Goal: Connect with others: Share content

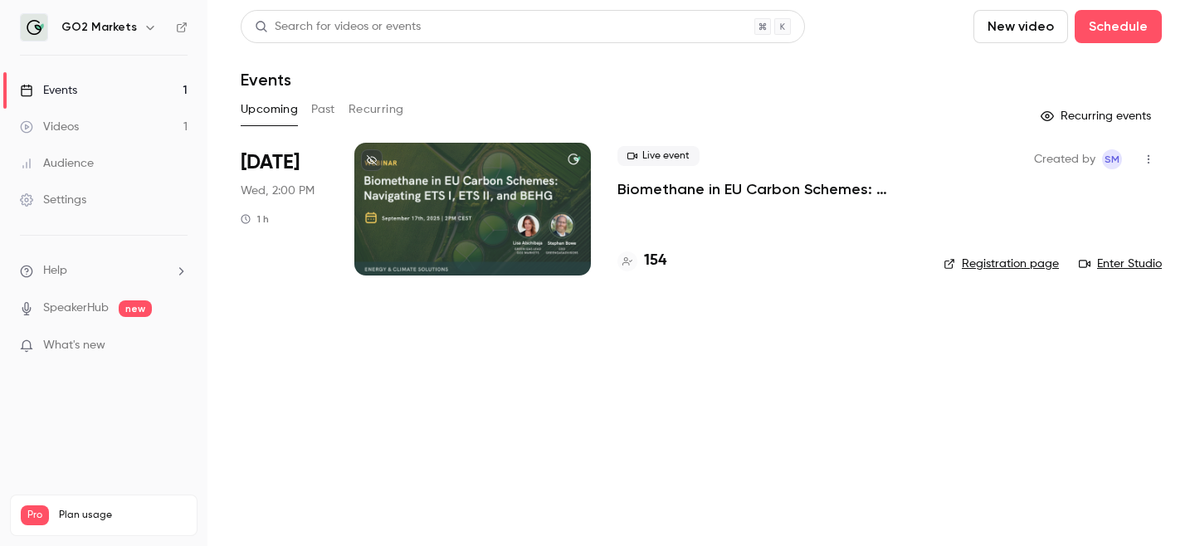
click at [1143, 158] on icon "button" at bounding box center [1148, 160] width 13 height 12
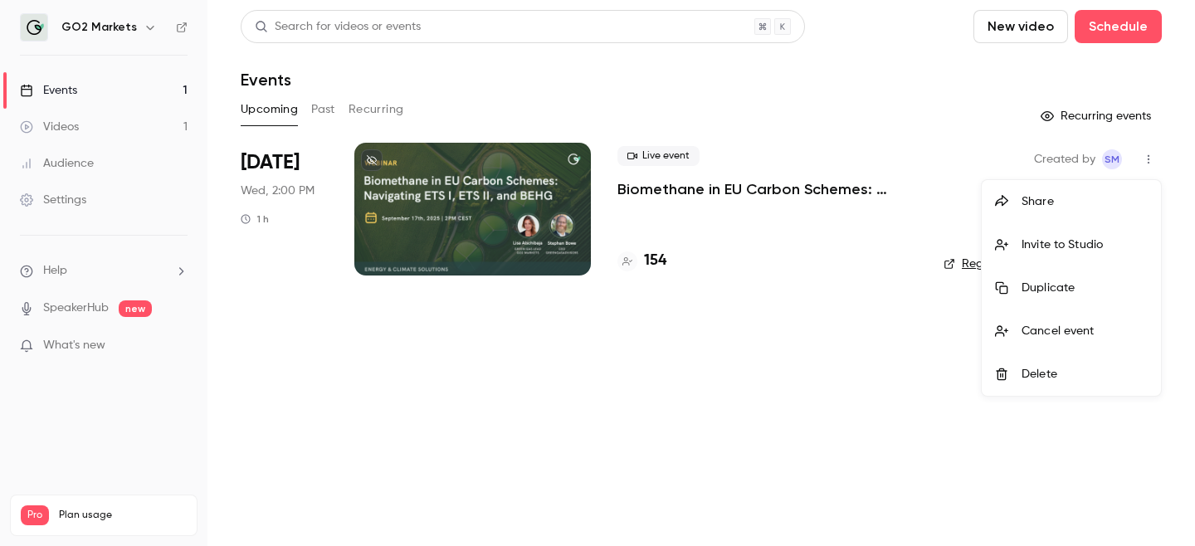
click at [1075, 245] on div "Invite to Studio" at bounding box center [1084, 244] width 126 height 17
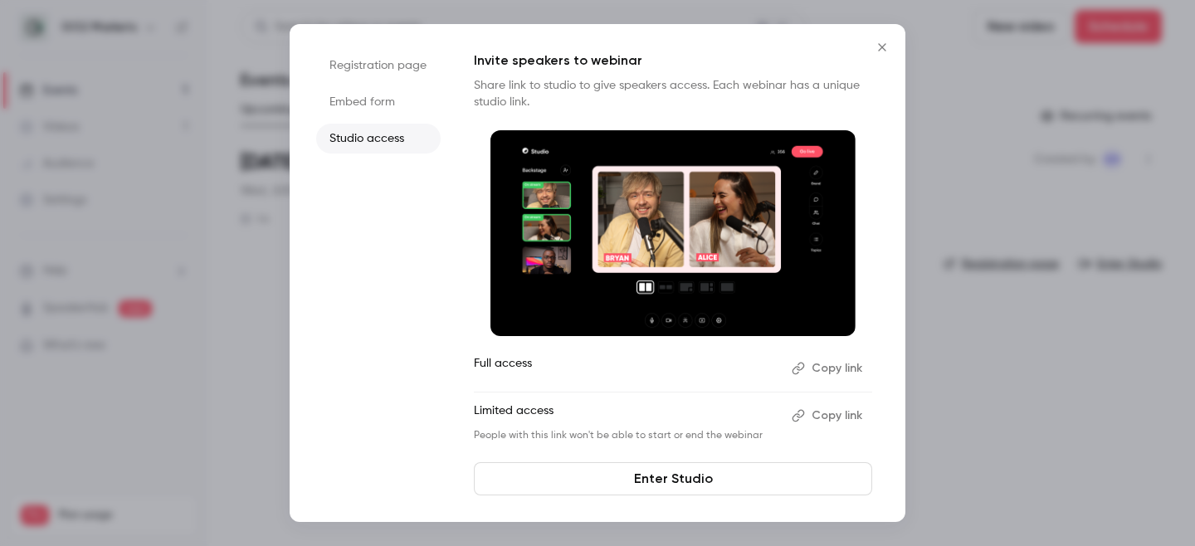
click at [802, 420] on icon "button" at bounding box center [798, 415] width 13 height 13
click at [822, 419] on button "Copy link" at bounding box center [828, 415] width 87 height 27
click at [883, 34] on button "Close" at bounding box center [881, 47] width 33 height 33
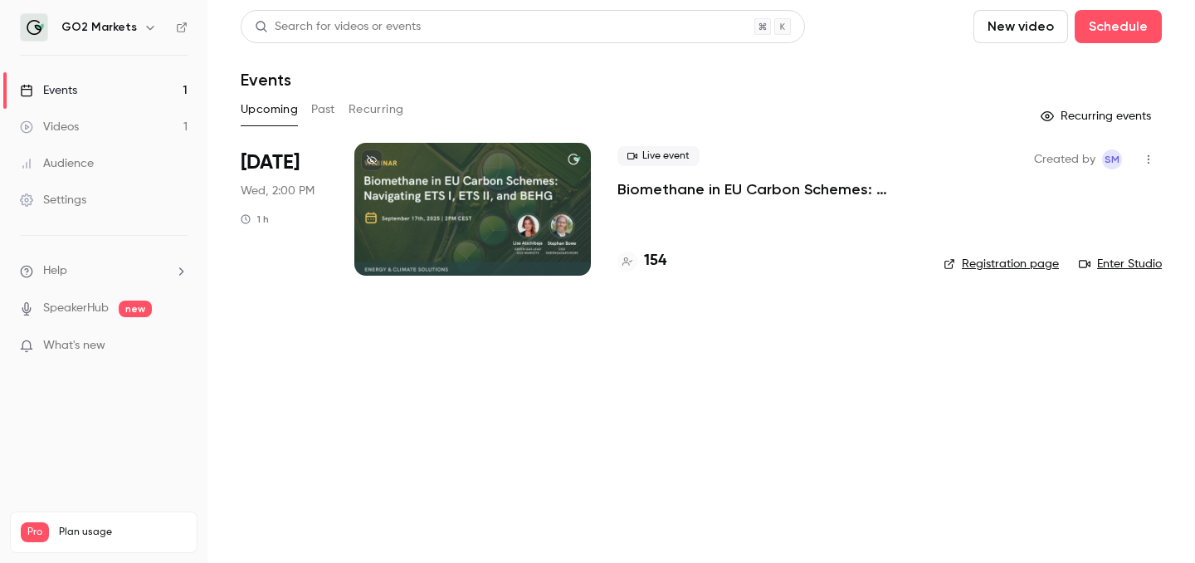
click at [1104, 260] on link "Enter Studio" at bounding box center [1120, 264] width 83 height 17
click at [1157, 165] on button "button" at bounding box center [1148, 159] width 27 height 27
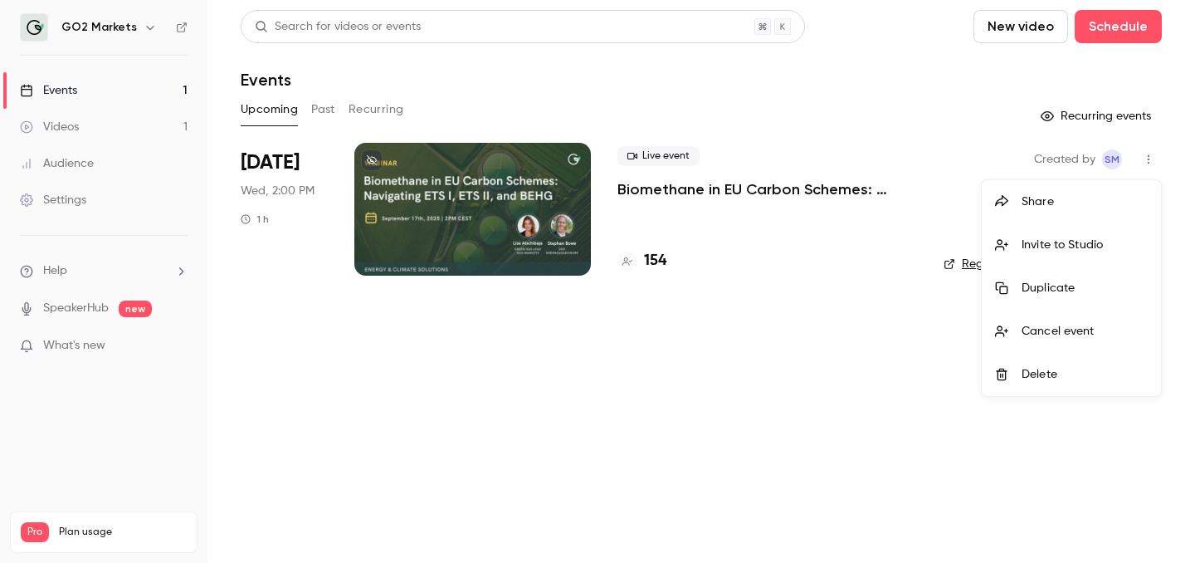
click at [1065, 246] on div "Invite to Studio" at bounding box center [1084, 244] width 126 height 17
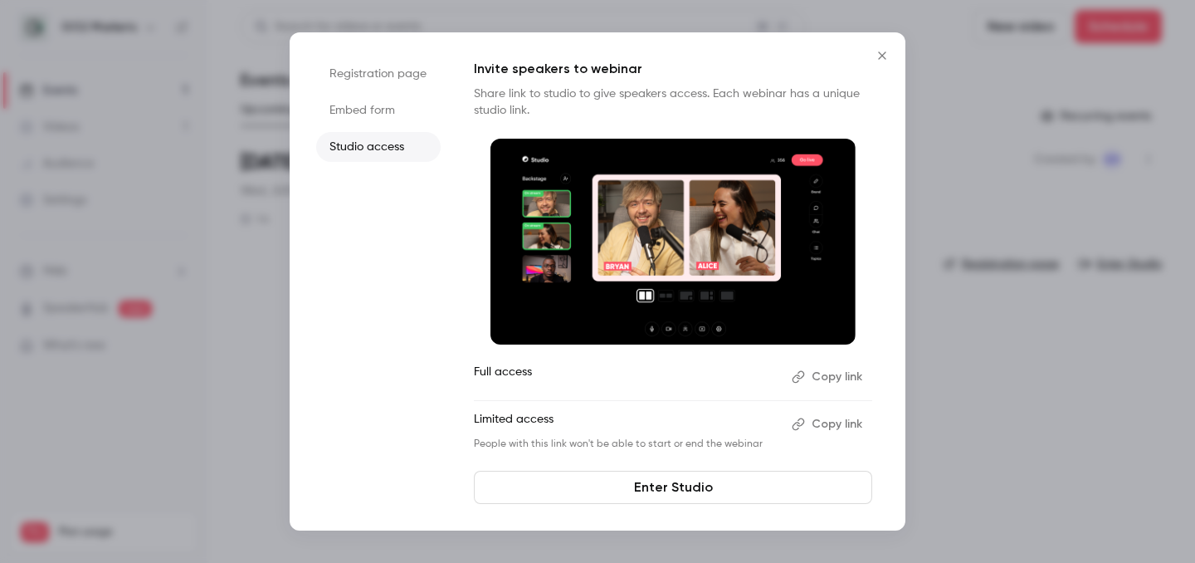
click at [830, 378] on button "Copy link" at bounding box center [828, 376] width 87 height 27
click at [885, 57] on icon "Close" at bounding box center [882, 55] width 20 height 13
